Goal: Task Accomplishment & Management: Manage account settings

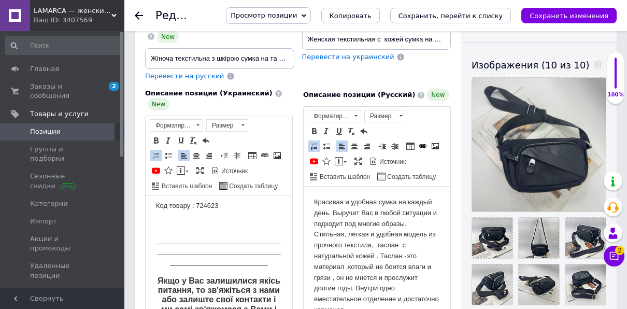
click at [554, 11] on button "Сохранить изменения" at bounding box center [568, 16] width 95 height 16
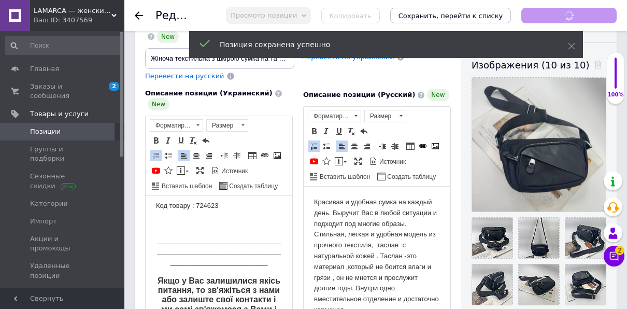
click at [135, 16] on icon at bounding box center [139, 15] width 8 height 8
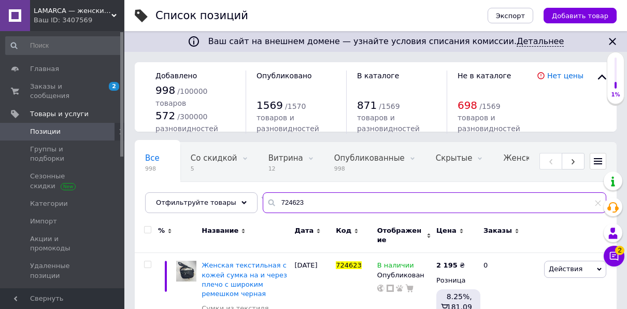
click at [295, 199] on input "724623" at bounding box center [434, 202] width 343 height 21
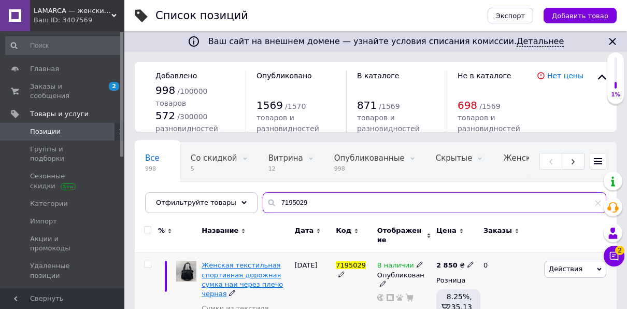
type input "7195029"
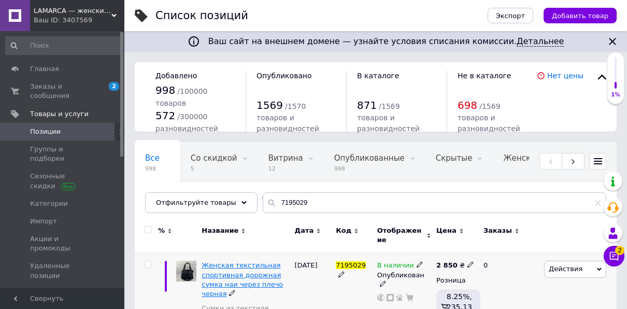
click at [259, 266] on span "Женская текстильная спортивная дорожная сумка наи через плечо черная" at bounding box center [241, 279] width 81 height 36
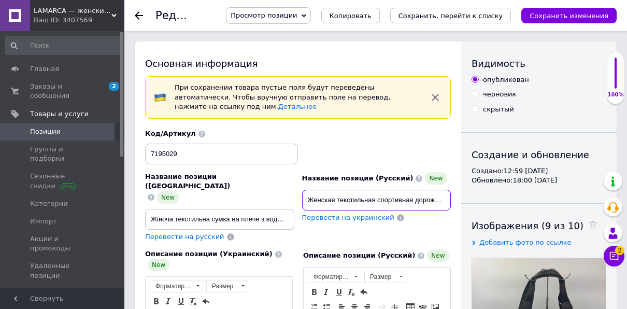
click at [435, 190] on input "Женская текстильная спортивная дорожная сумка наи через плечо черная" at bounding box center [376, 200] width 149 height 21
click at [443, 190] on input "Женская текстильная спортивная дорожная сумка наи через плечо черная" at bounding box center [376, 200] width 149 height 21
click at [381, 191] on input "Женская текстильная я сумка наи через плечо черная" at bounding box center [376, 200] width 149 height 21
click at [379, 191] on input "Женская текстильная сумка наи через плечо черная" at bounding box center [376, 200] width 149 height 21
click at [428, 190] on input "Женская текстильная сумка наи через плечо черная" at bounding box center [376, 200] width 149 height 21
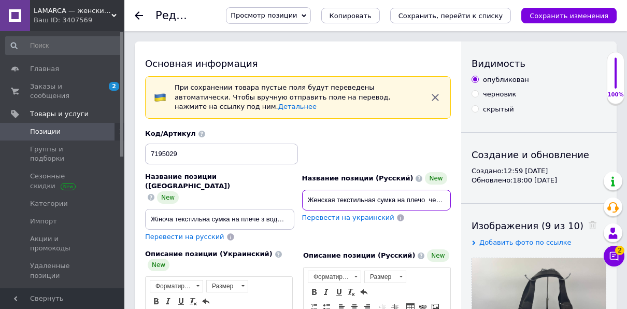
click at [444, 190] on input "Женская текстильная сумка на плечо черная" at bounding box center [376, 200] width 149 height 21
click at [446, 190] on input "Женская текстильная сумка на плечо черная" at bounding box center [376, 200] width 149 height 21
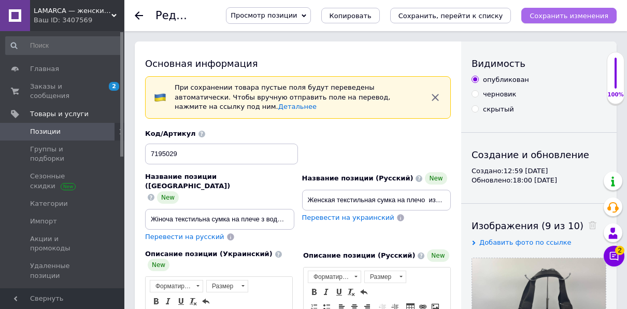
click at [561, 10] on button "Сохранить изменения" at bounding box center [568, 16] width 95 height 16
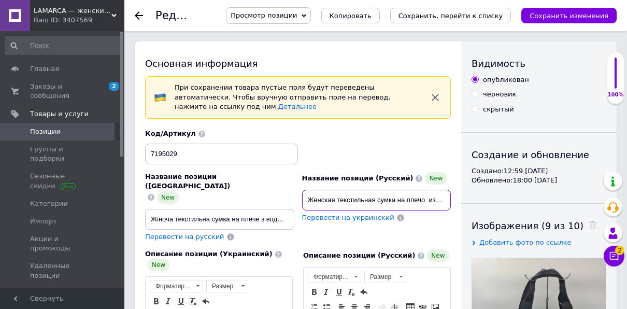
click at [375, 190] on input "Женская текстильная сумка на плечо из водоотталкивающего текстиля и натуральной…" at bounding box center [376, 200] width 149 height 21
click at [387, 190] on input "Женская сумка на плечо из водоотталкивающего текстиля и натуральной кожи" at bounding box center [376, 200] width 149 height 21
type input "Женская сумка на плечо из водоотталкивающего текстиля и натуральной кожи"
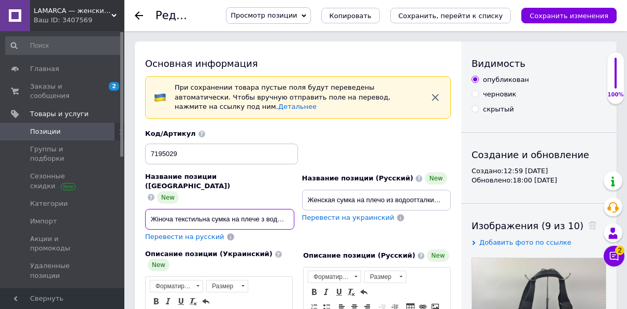
click at [212, 209] on input "Жіноча текстильна сумка на плече з водовідштовхувального текстилю та натурально…" at bounding box center [219, 219] width 149 height 21
click at [168, 209] on input "сумка на плече з водовідштовхувального текстилю та натуральної шкіри" at bounding box center [219, 219] width 149 height 21
click at [149, 209] on input "су на плече з водовідштовхувального текстилю та натуральної шкіри" at bounding box center [219, 219] width 149 height 21
click at [157, 209] on input "су на плече з водовідштовхувального текстилю та натуральної шкіри" at bounding box center [219, 219] width 149 height 21
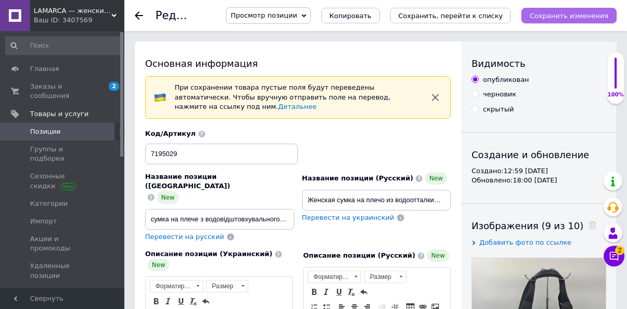
click at [570, 12] on icon "Сохранить изменения" at bounding box center [568, 16] width 79 height 8
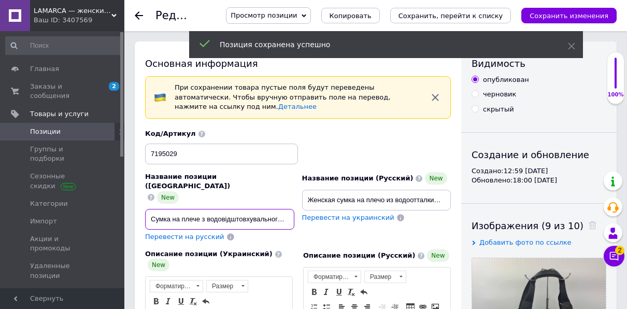
click at [155, 209] on input "Сумка на плече з водовідштовхувального текстилю та натуральної шкіри" at bounding box center [219, 219] width 149 height 21
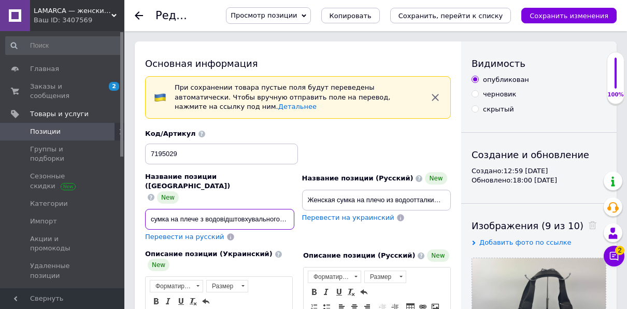
click at [148, 209] on input "сумка на плече з водовідштовхувального текстилю та натуральної шкіри" at bounding box center [219, 219] width 149 height 21
type input "Жіноча сумка на плече з водовідштовхувального текстилю та натуральної шкіри"
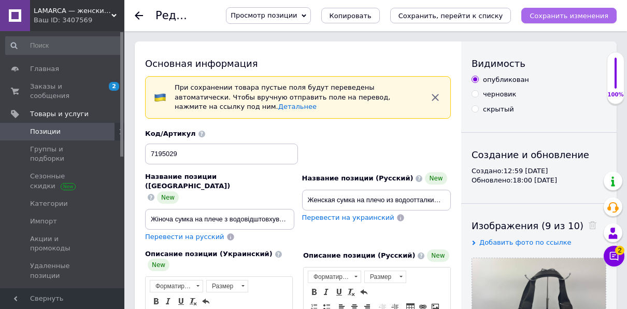
click at [562, 14] on icon "Сохранить изменения" at bounding box center [568, 16] width 79 height 8
click at [564, 12] on icon "Сохранить изменения" at bounding box center [568, 16] width 79 height 8
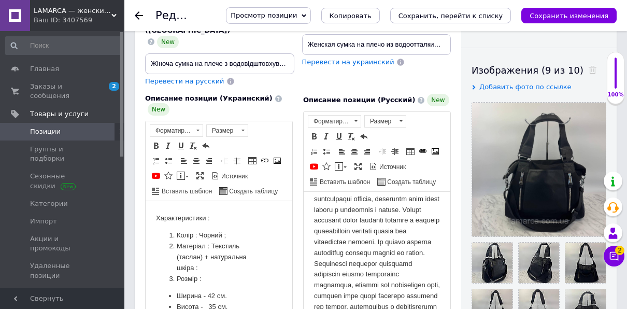
scroll to position [52, 0]
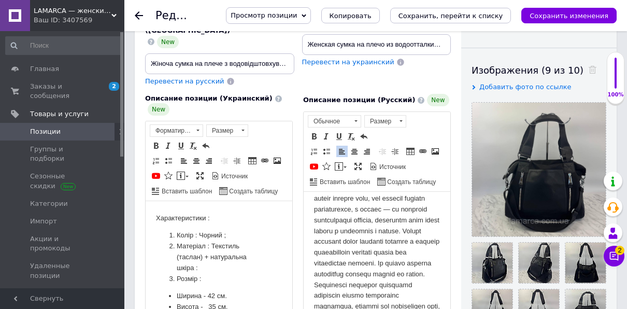
click at [409, 295] on p "Визуальный текстовый редактор, 47AC321A-5E32-4B31-9A37-6BAEC6F89D58" at bounding box center [377, 247] width 126 height 194
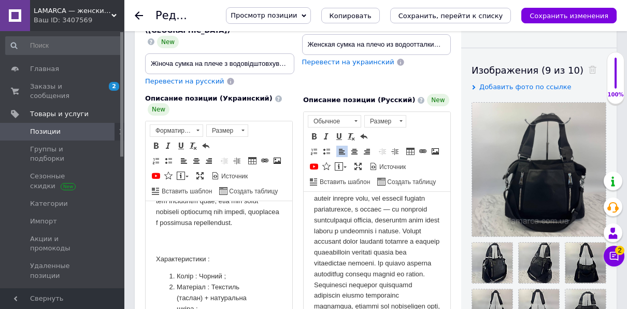
scroll to position [104, 0]
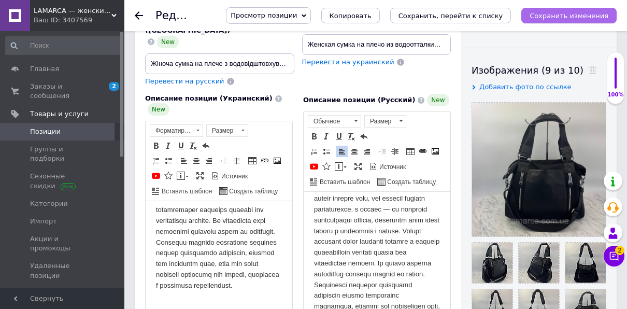
click at [550, 12] on icon "Сохранить изменения" at bounding box center [568, 16] width 79 height 8
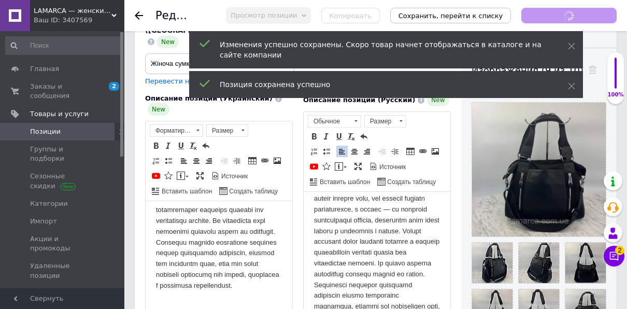
scroll to position [52, 0]
